Goal: Transaction & Acquisition: Purchase product/service

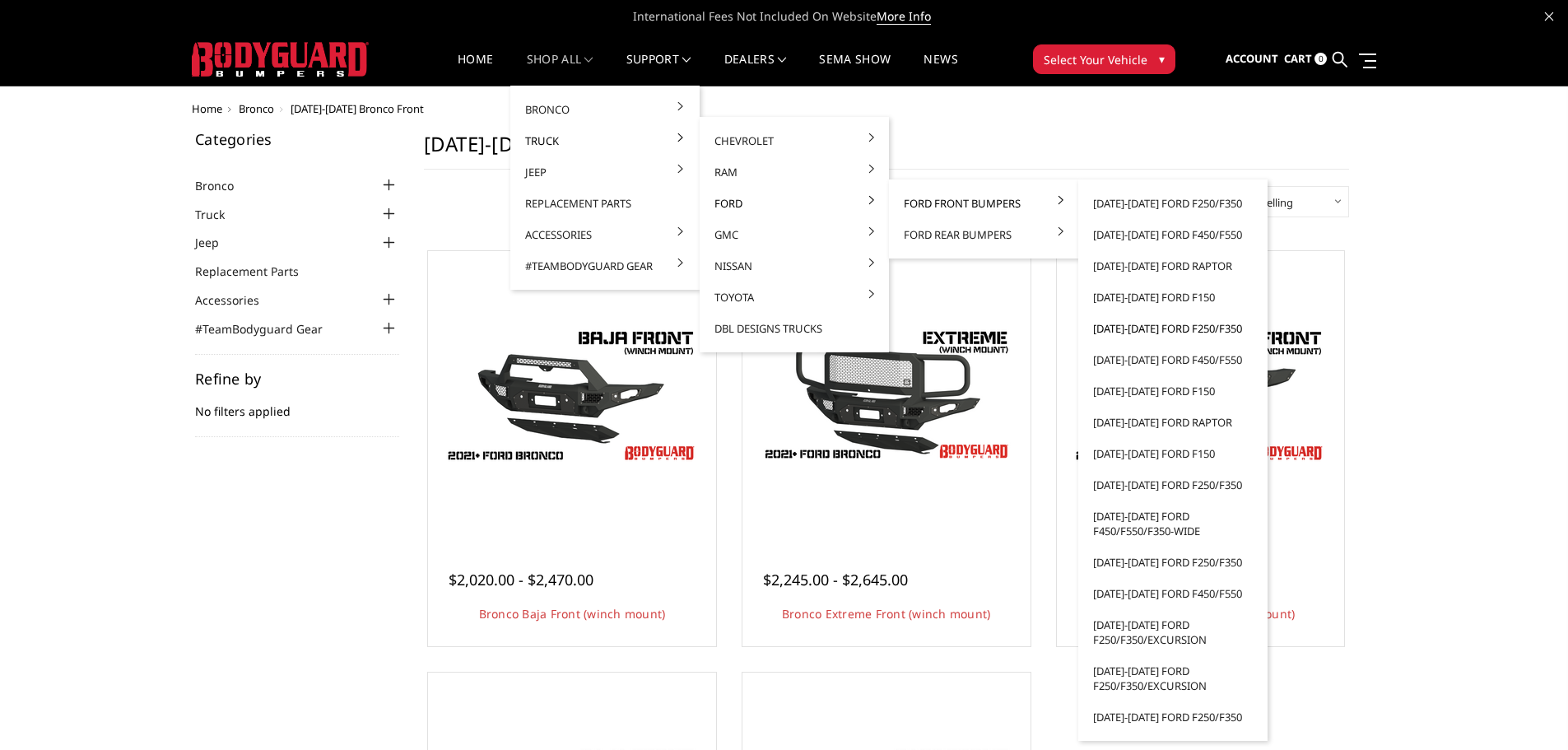
click at [1179, 329] on link "[DATE]-[DATE] Ford F250/F350" at bounding box center [1173, 328] width 176 height 31
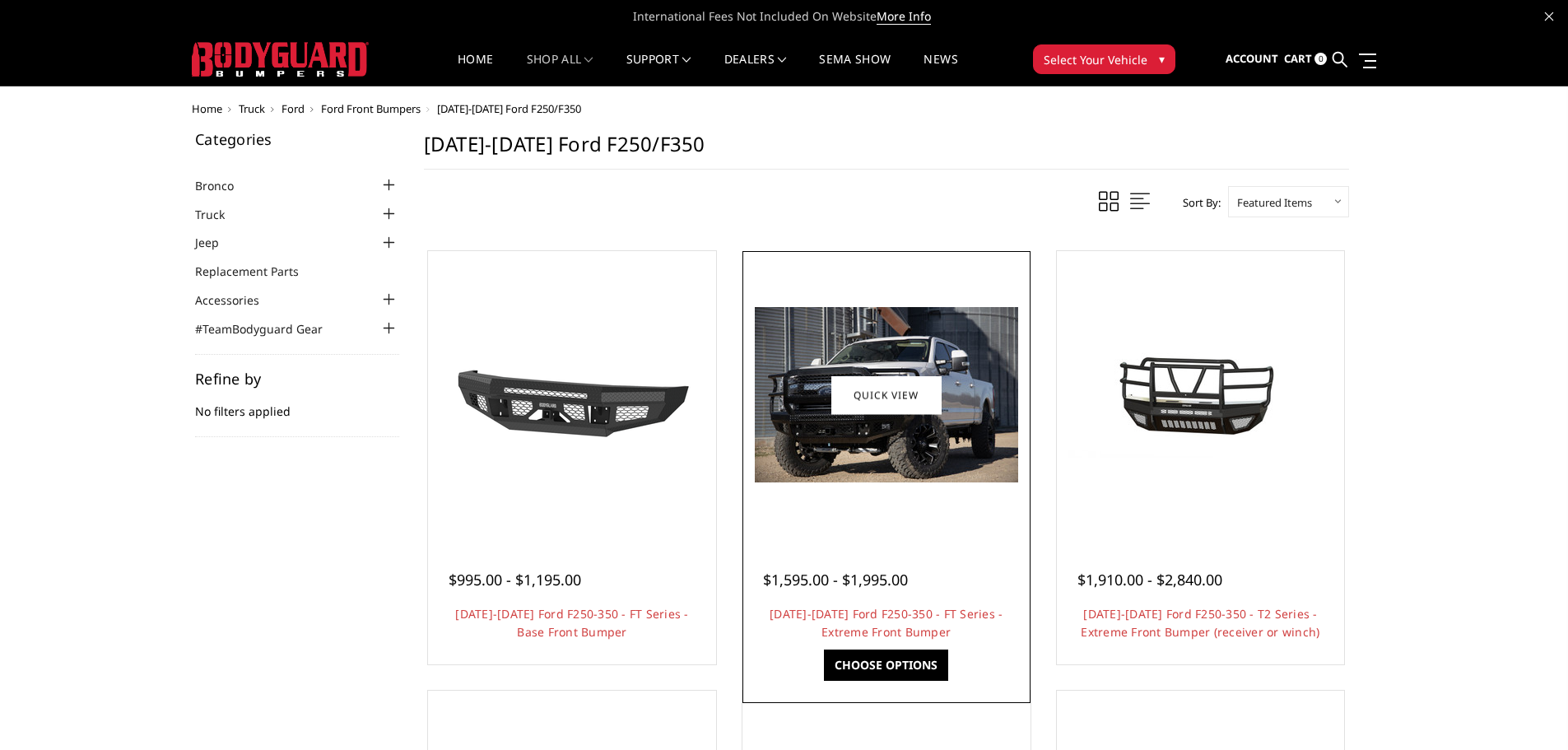
click at [904, 659] on link "Choose Options" at bounding box center [886, 665] width 124 height 31
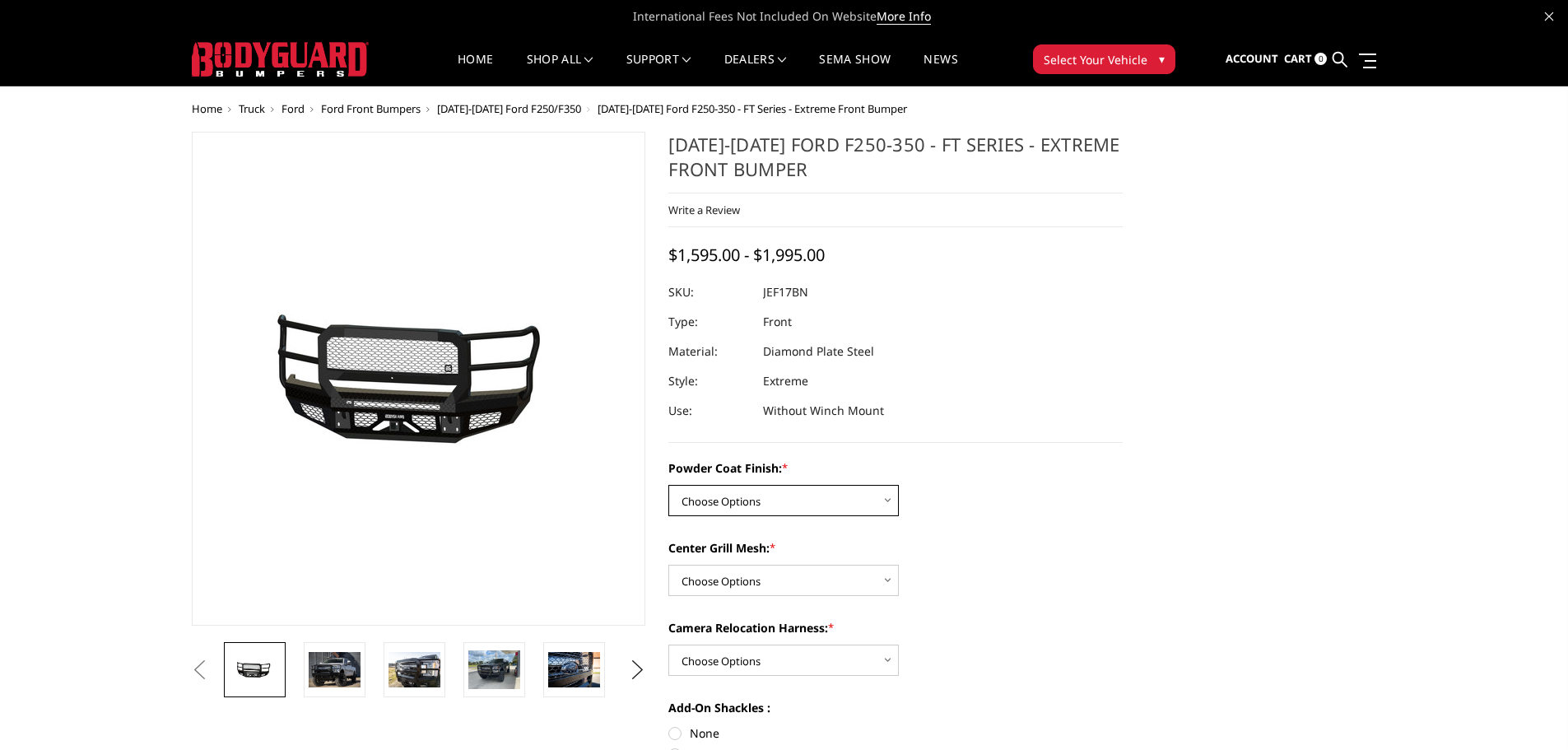
click at [732, 507] on select "Choose Options Bare Metal Gloss Black Powder Coat Textured Black Powder Coat" at bounding box center [784, 500] width 231 height 31
select select "3223"
click at [668, 485] on select "Choose Options Bare Metal Gloss Black Powder Coat Textured Black Powder Coat" at bounding box center [784, 500] width 231 height 31
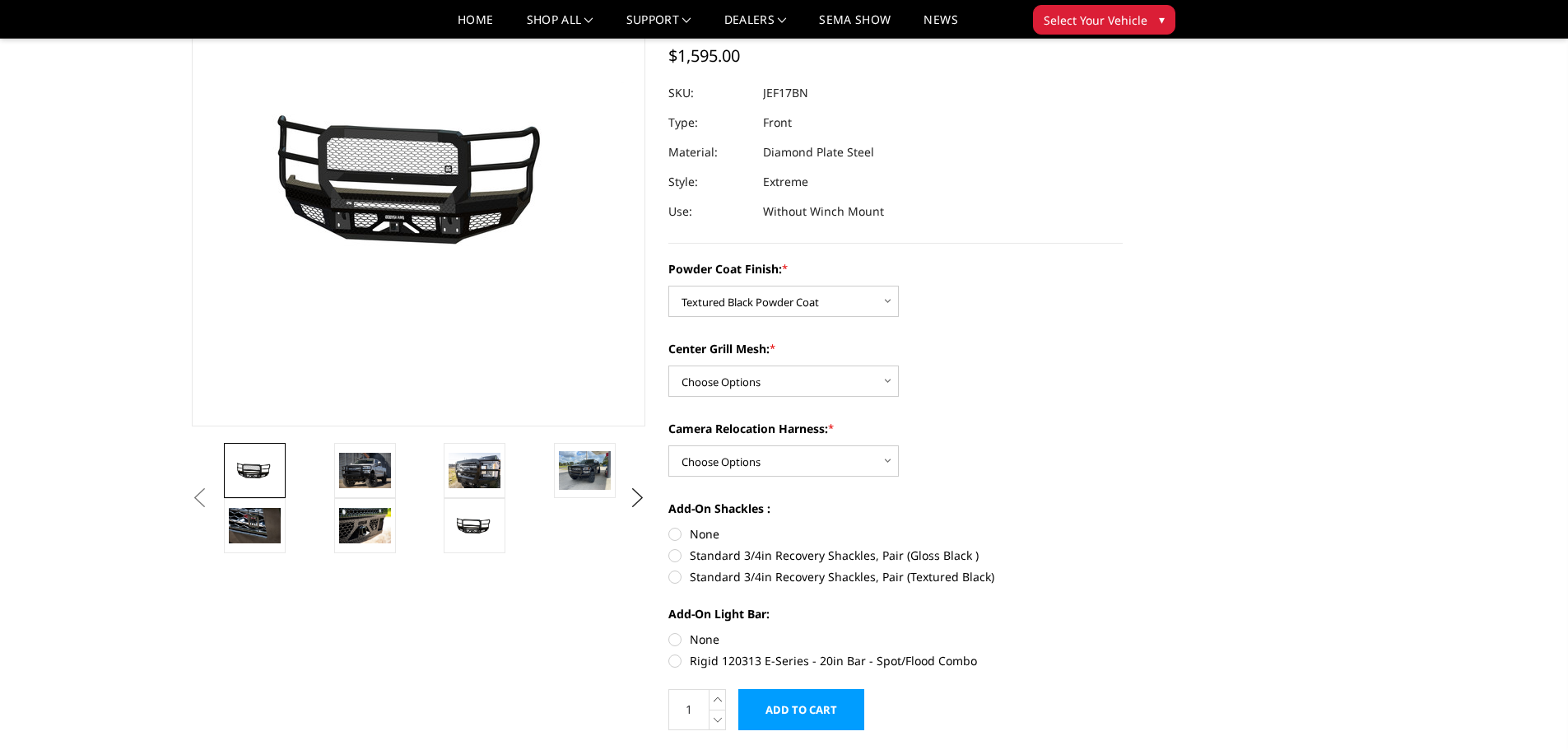
scroll to position [165, 0]
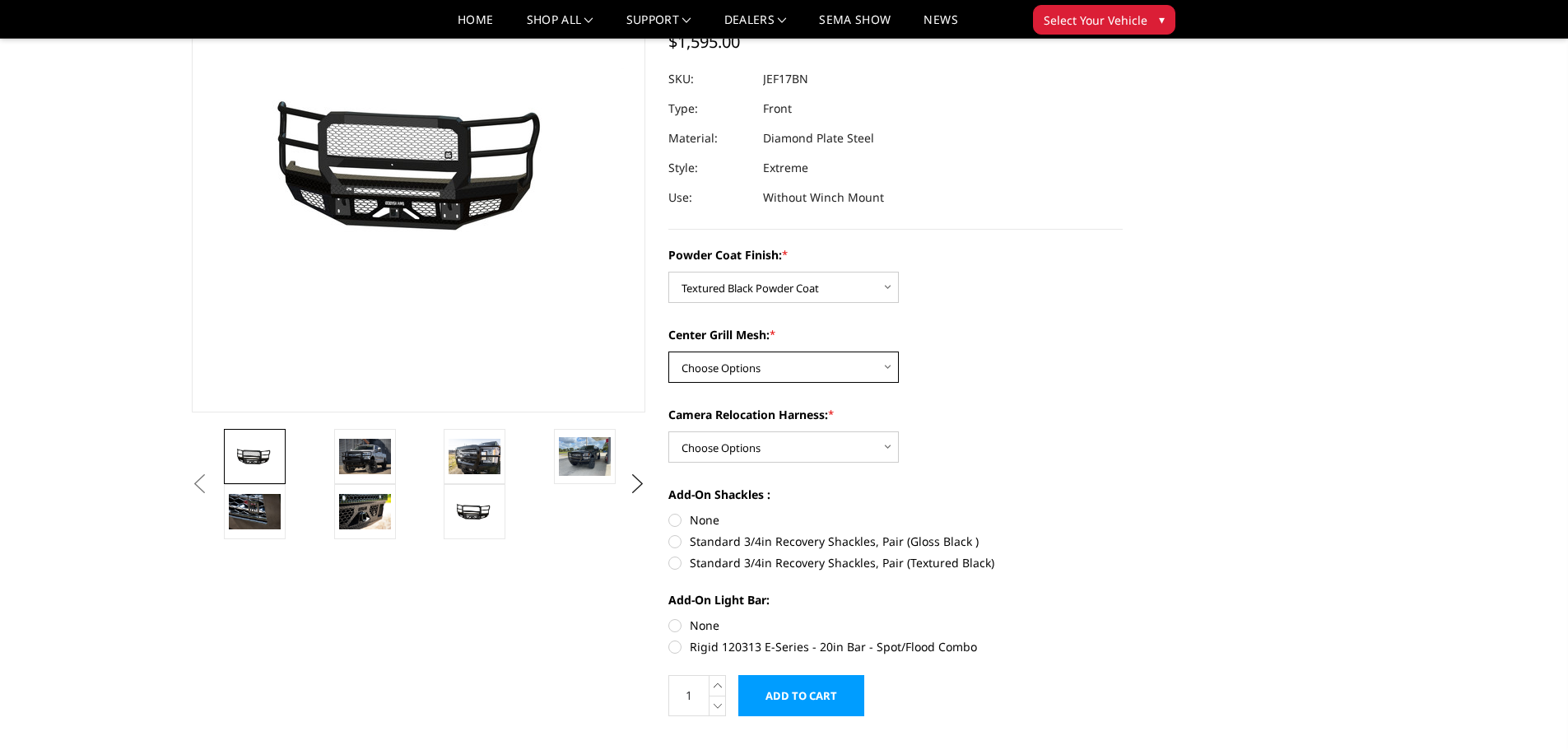
click at [769, 359] on select "Choose Options WITH Expanded Metal in Center Grill WITHOUT Expanded Metal in Ce…" at bounding box center [784, 367] width 231 height 31
select select "3224"
click at [668, 352] on select "Choose Options WITH Expanded Metal in Center Grill WITHOUT Expanded Metal in Ce…" at bounding box center [784, 367] width 231 height 31
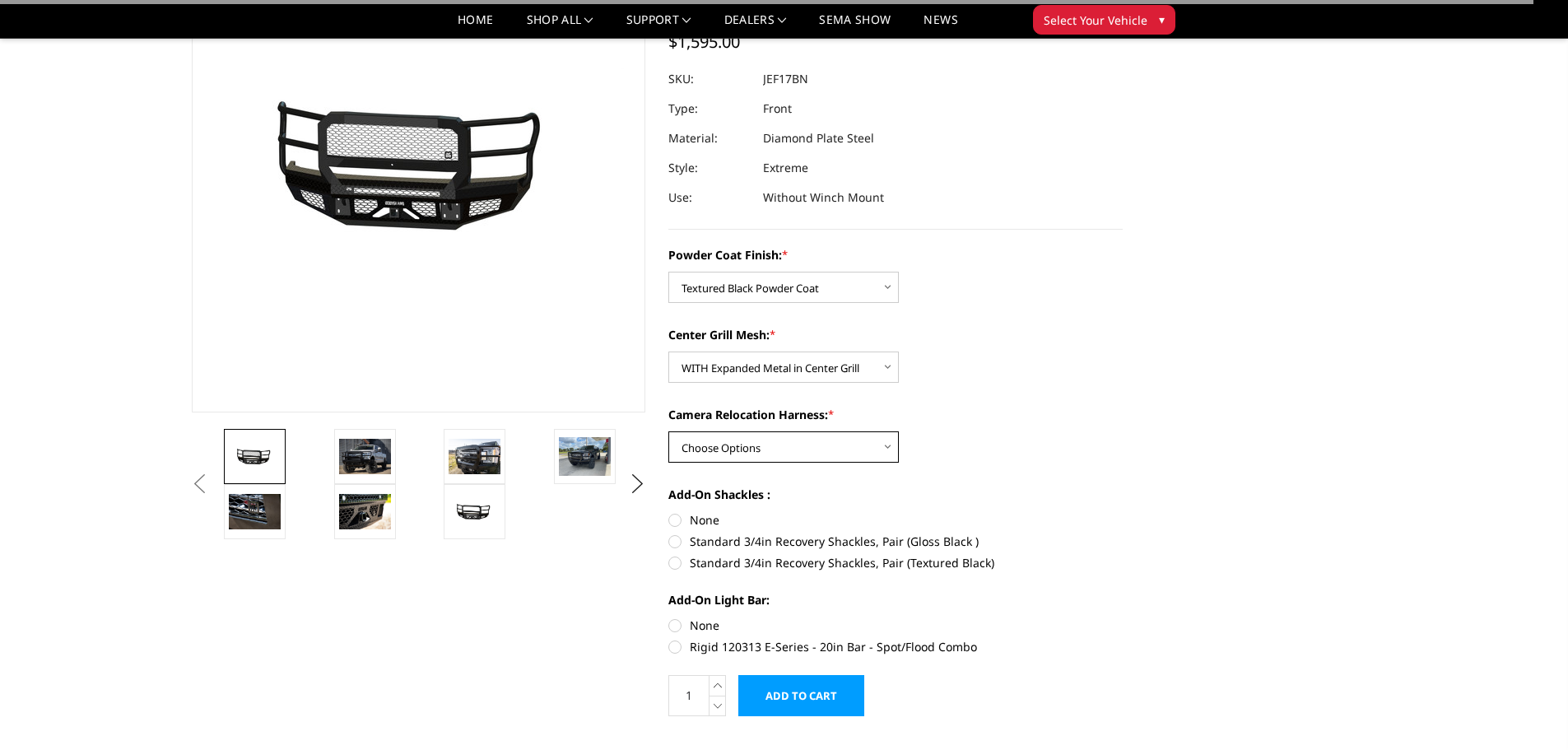
click at [825, 435] on select "Choose Options WITH Camera Relocation Harness WITHOUT Camera Relocation Harness" at bounding box center [784, 447] width 231 height 31
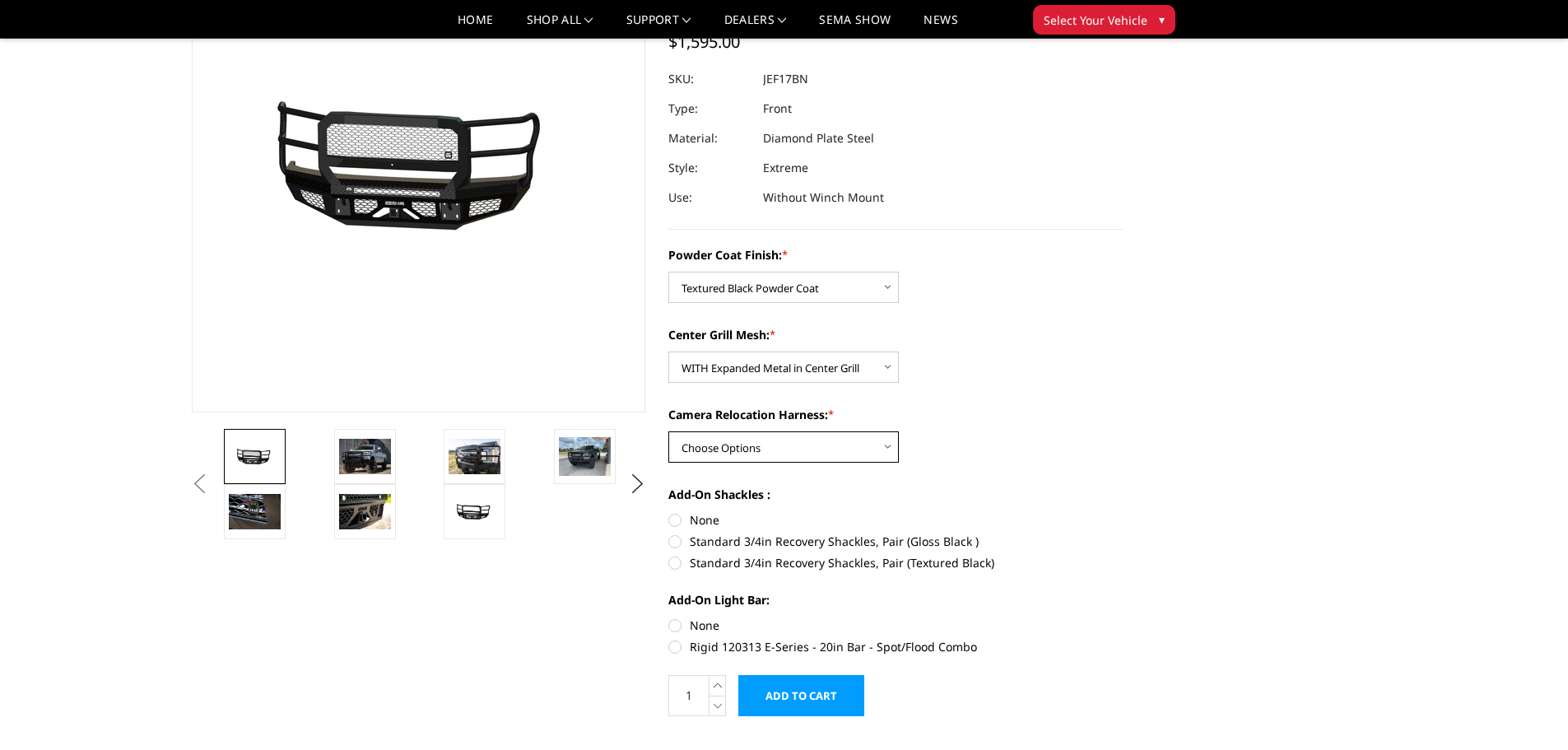
select select "3226"
click at [668, 431] on select "Choose Options WITH Camera Relocation Harness WITHOUT Camera Relocation Harness" at bounding box center [784, 447] width 231 height 31
click at [684, 523] on label "None" at bounding box center [895, 519] width 454 height 17
click at [669, 512] on input "None" at bounding box center [668, 511] width 1 height 1
radio input "true"
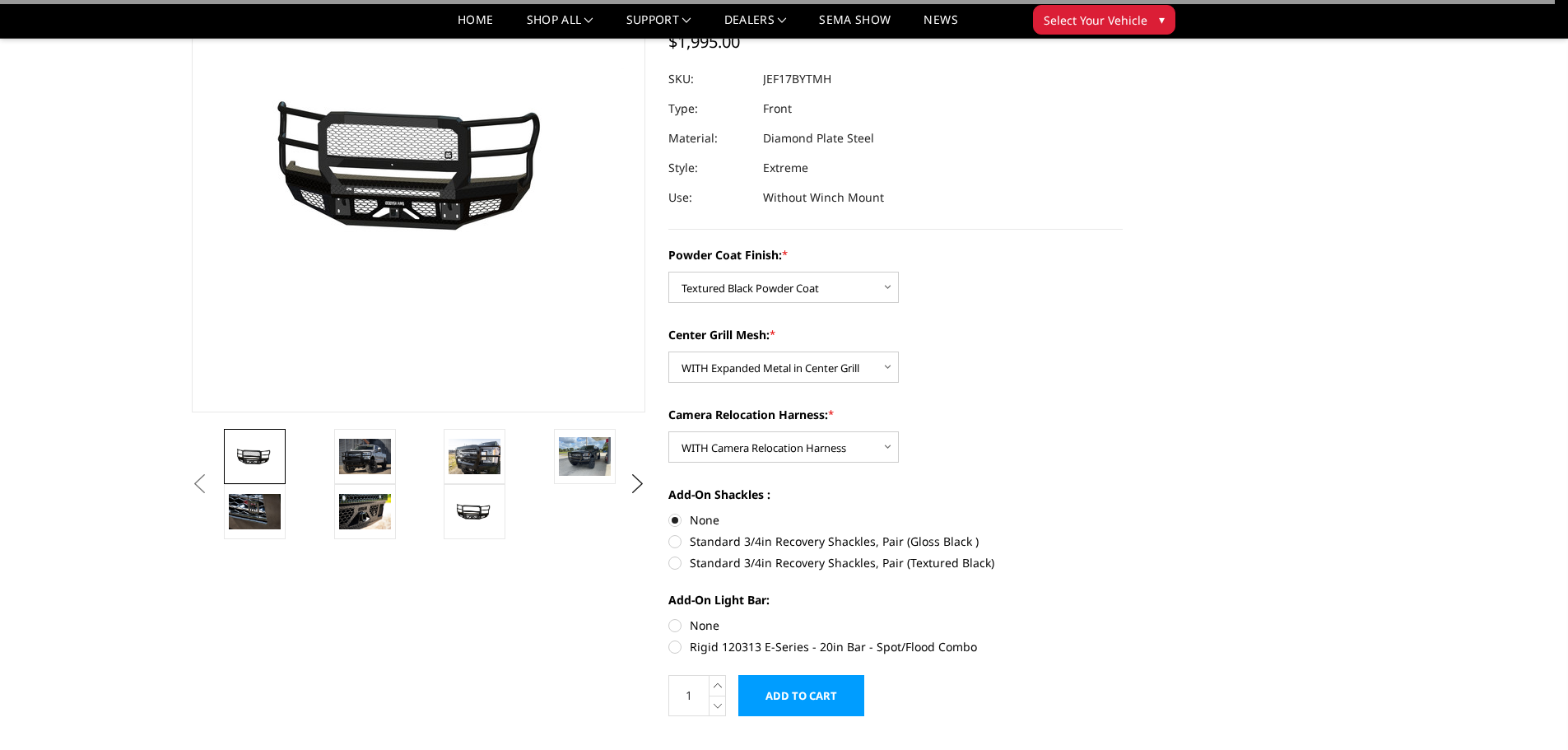
click at [678, 622] on label "None" at bounding box center [895, 625] width 454 height 17
click at [669, 618] on input "None" at bounding box center [668, 617] width 1 height 1
radio input "true"
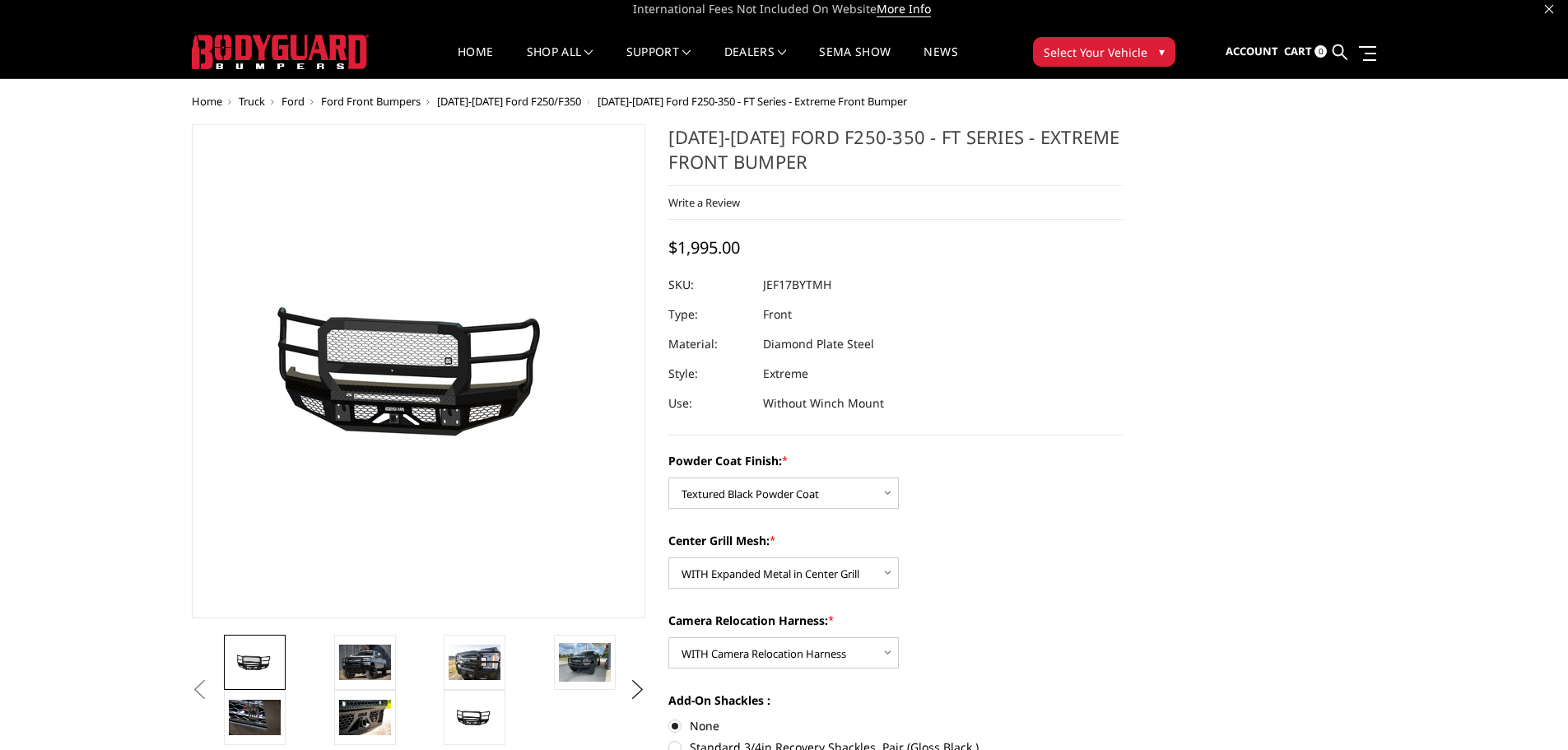
scroll to position [0, 0]
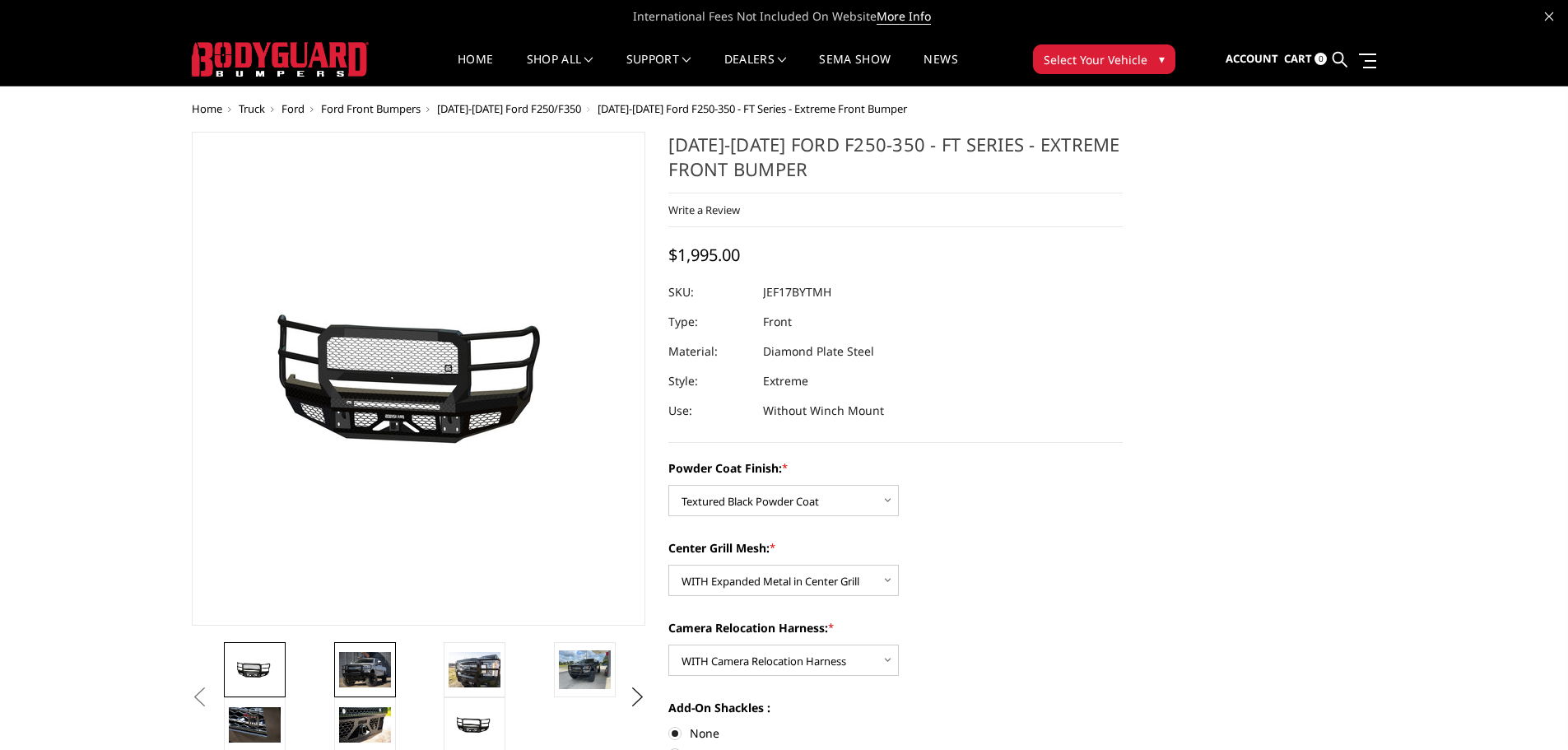
click at [380, 661] on img at bounding box center [365, 669] width 52 height 35
